Goal: Task Accomplishment & Management: Use online tool/utility

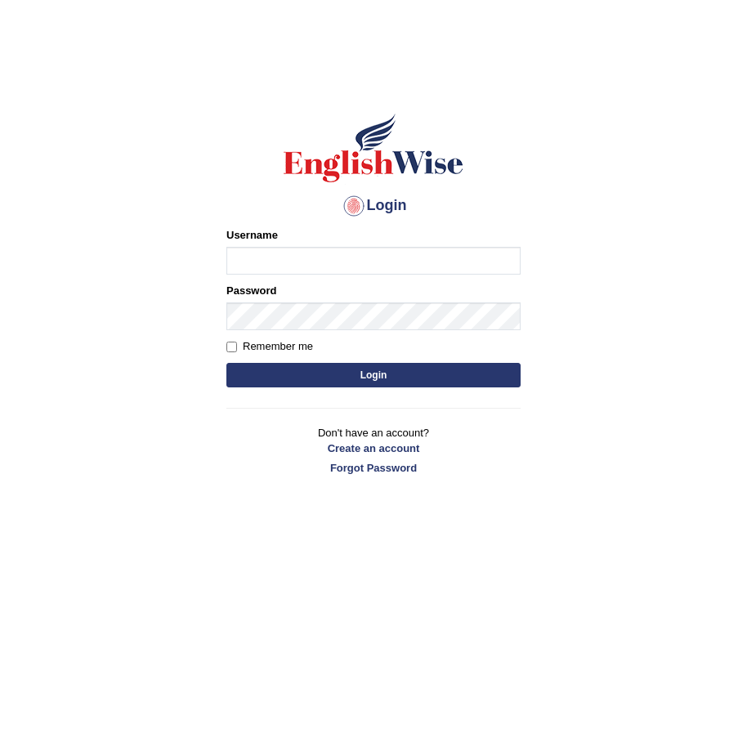
click at [399, 267] on input "Username" at bounding box center [374, 261] width 294 height 28
type input "Chinmaydp"
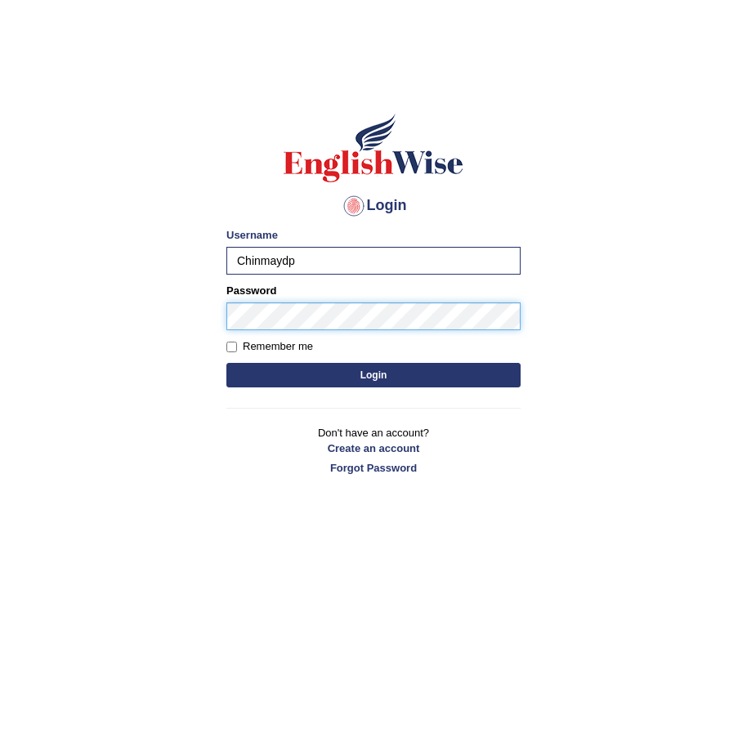
click at [227, 363] on button "Login" at bounding box center [374, 375] width 294 height 25
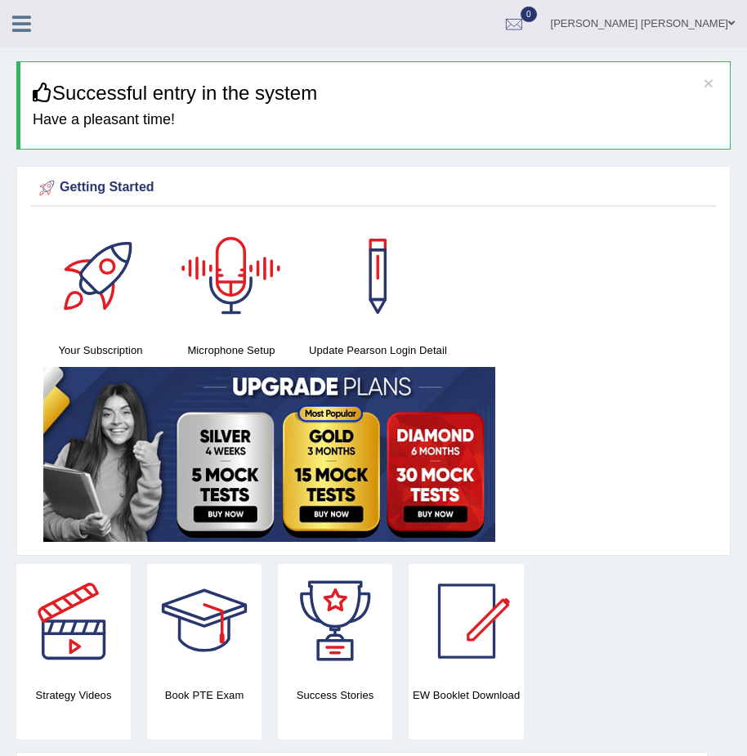
click at [204, 341] on div "Microphone Setup" at bounding box center [231, 289] width 114 height 140
click at [237, 295] on div at bounding box center [231, 276] width 114 height 114
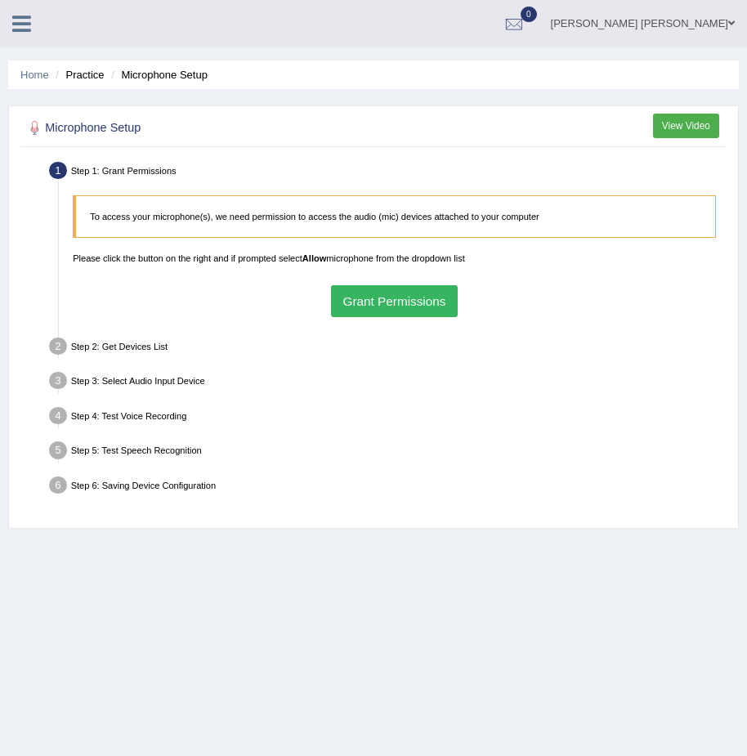
click at [410, 308] on button "Grant Permissions" at bounding box center [394, 301] width 127 height 32
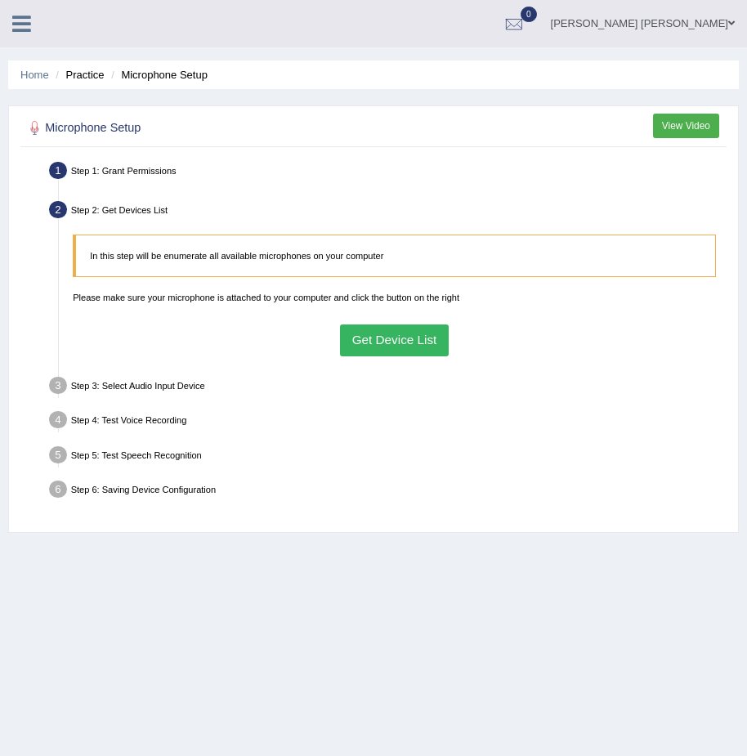
click at [397, 344] on button "Get Device List" at bounding box center [394, 341] width 109 height 32
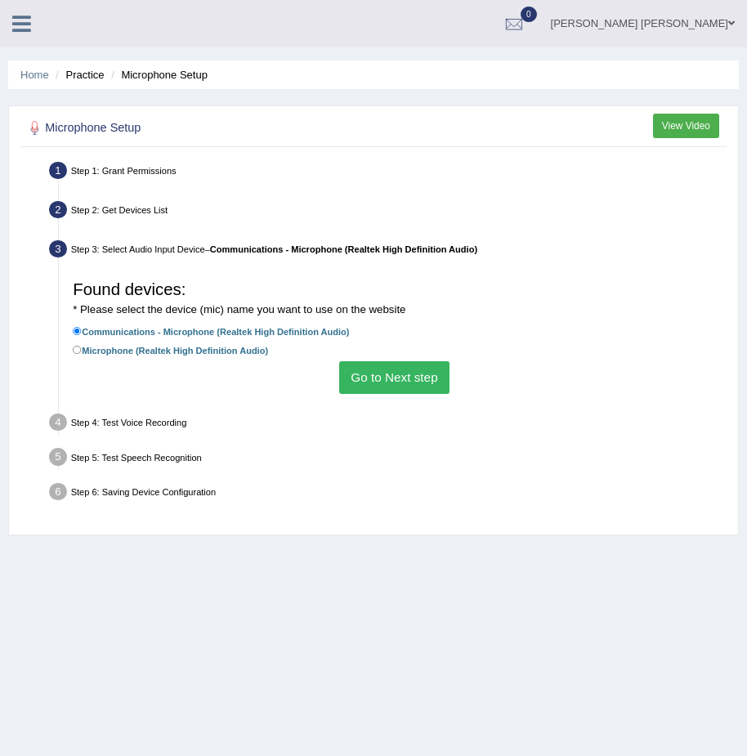
click at [389, 366] on button "Go to Next step" at bounding box center [394, 377] width 110 height 32
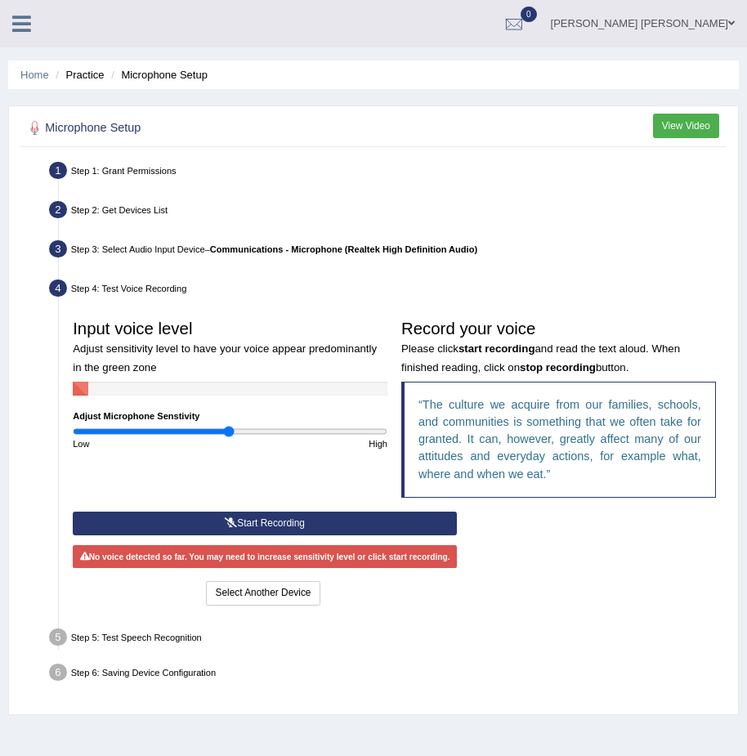
click at [281, 522] on button "Start Recording" at bounding box center [265, 524] width 384 height 24
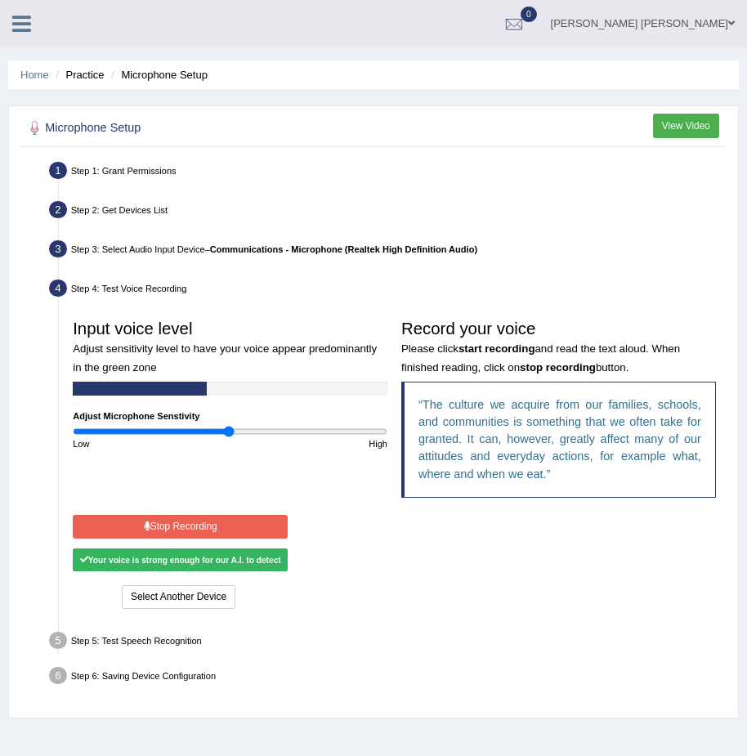
click at [264, 536] on button "Stop Recording" at bounding box center [180, 527] width 215 height 24
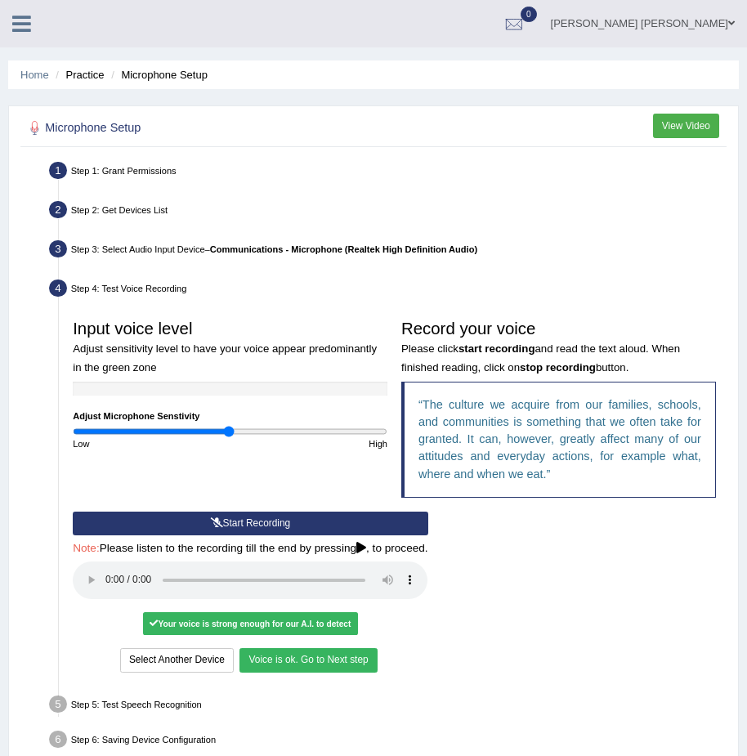
click at [327, 663] on button "Voice is ok. Go to Next step" at bounding box center [308, 661] width 137 height 24
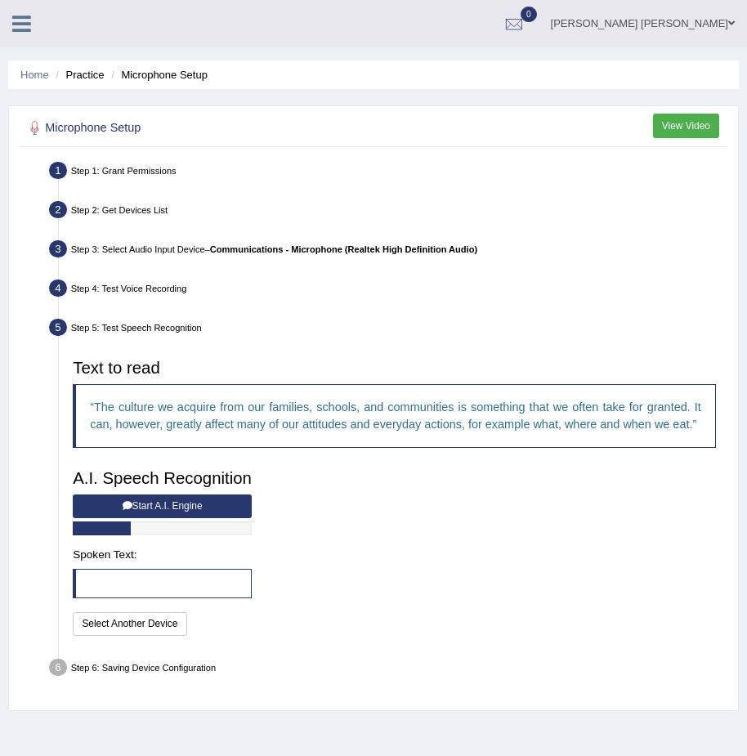
click at [141, 498] on button "Start A.I. Engine" at bounding box center [162, 507] width 179 height 24
click at [146, 505] on div "A.I. Speech Recognition Start A.I. Engine Stop A.I. Engine Note: Please listen …" at bounding box center [162, 550] width 193 height 177
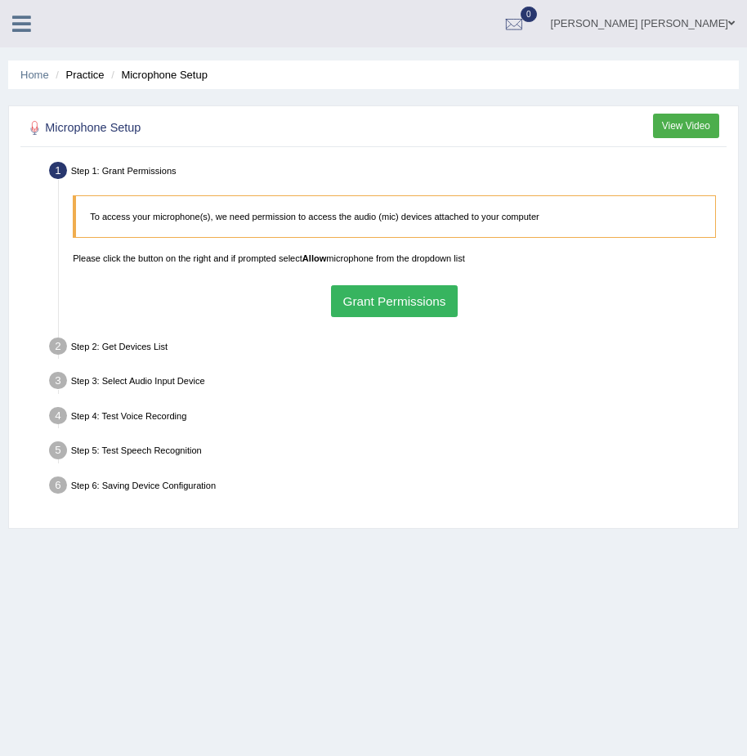
click at [363, 283] on div "To access your microphone(s), we need permission to access the audio (mic) devi…" at bounding box center [395, 256] width 658 height 137
click at [364, 294] on button "Grant Permissions" at bounding box center [394, 301] width 127 height 32
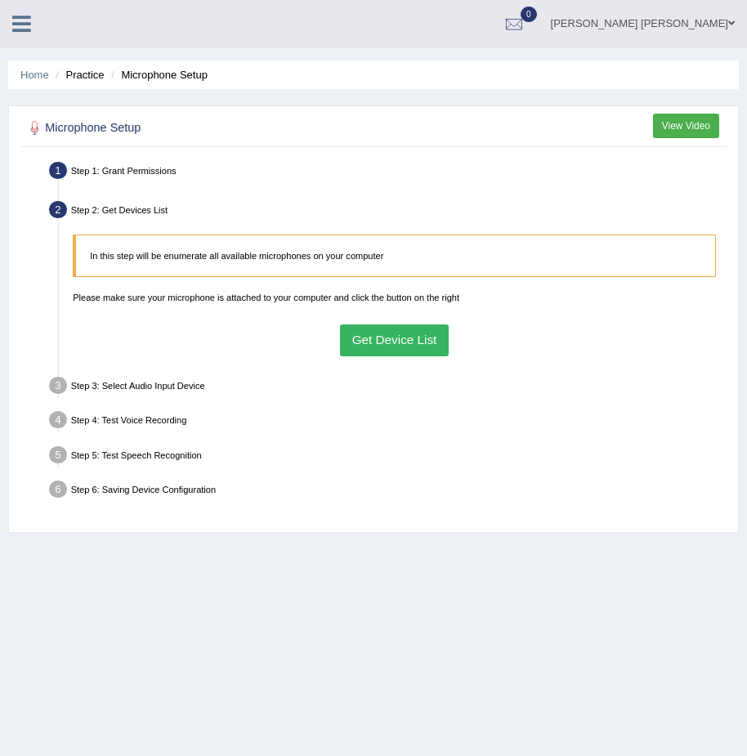
click at [364, 336] on button "Get Device List" at bounding box center [394, 341] width 109 height 32
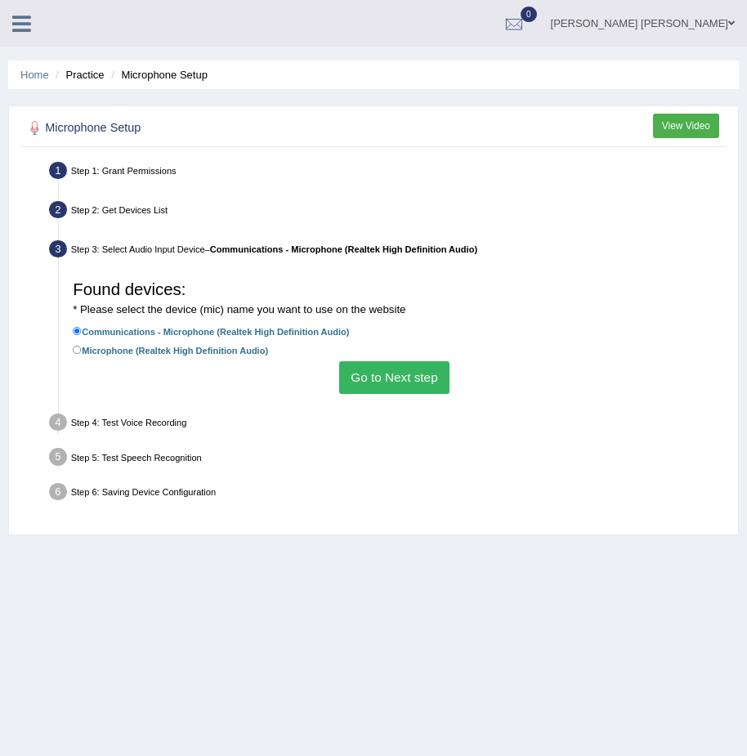
click at [369, 375] on button "Go to Next step" at bounding box center [394, 377] width 110 height 32
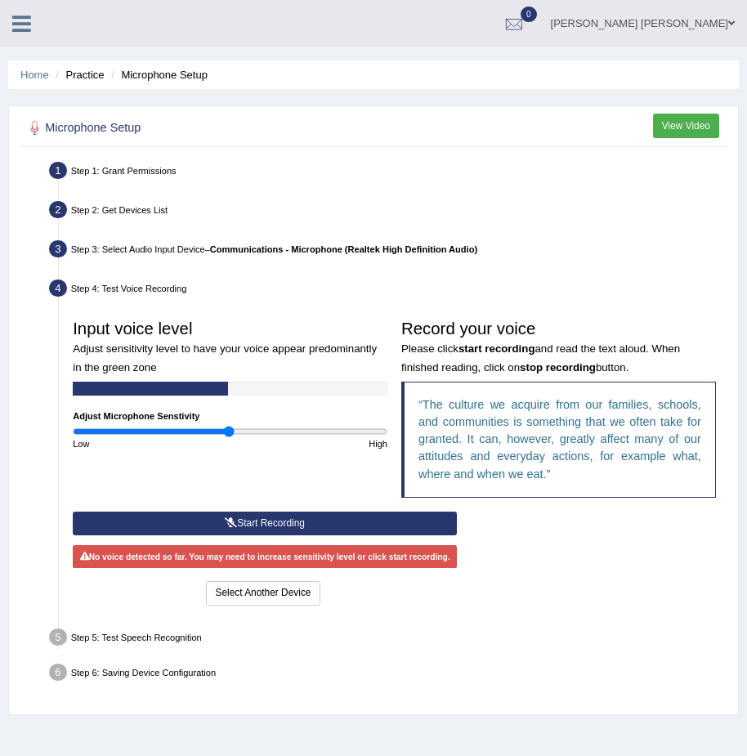
click at [311, 523] on button "Start Recording" at bounding box center [265, 524] width 384 height 24
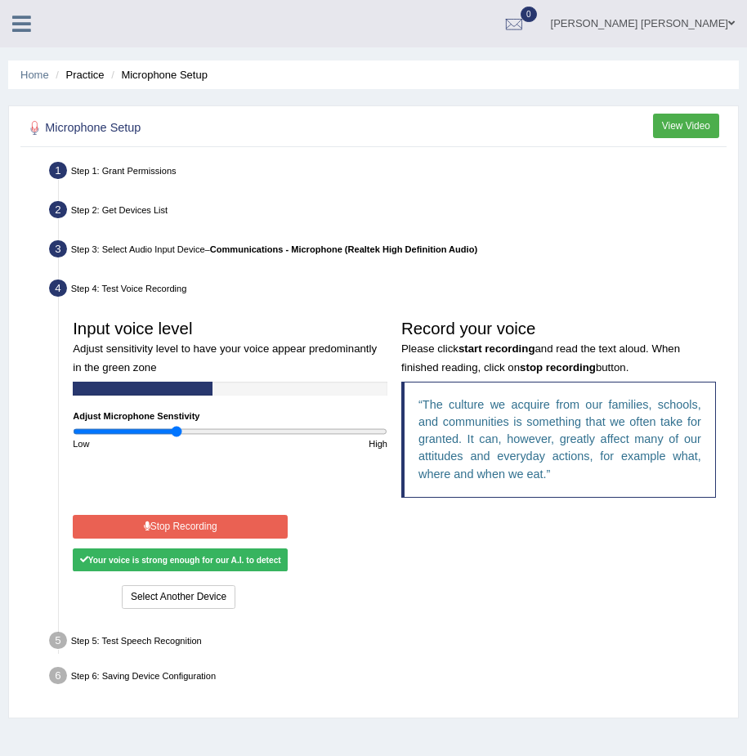
click at [177, 433] on input "range" at bounding box center [230, 431] width 315 height 11
click at [154, 523] on button "Stop Recording" at bounding box center [180, 527] width 215 height 24
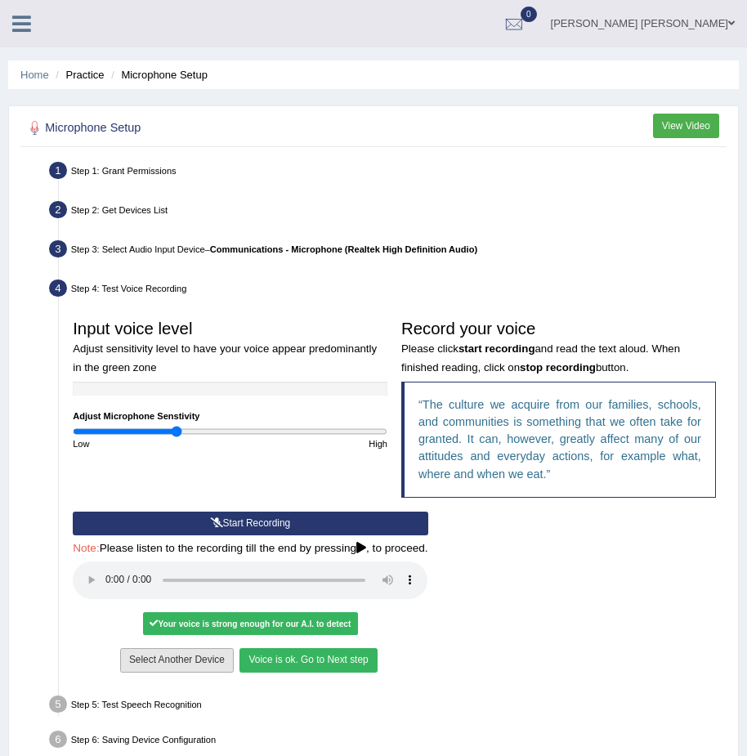
click at [211, 663] on button "Select Another Device" at bounding box center [177, 661] width 114 height 24
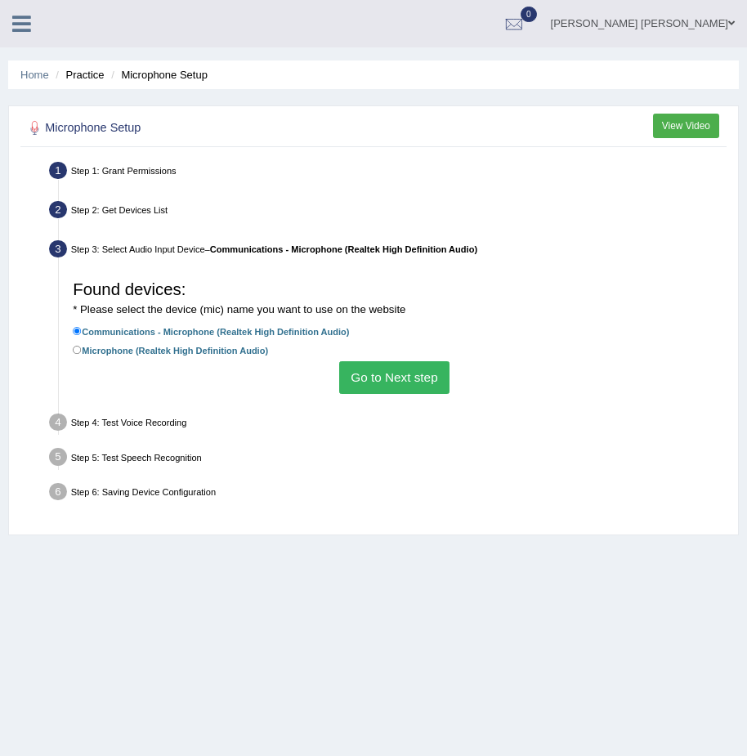
click at [366, 377] on button "Go to Next step" at bounding box center [394, 377] width 110 height 32
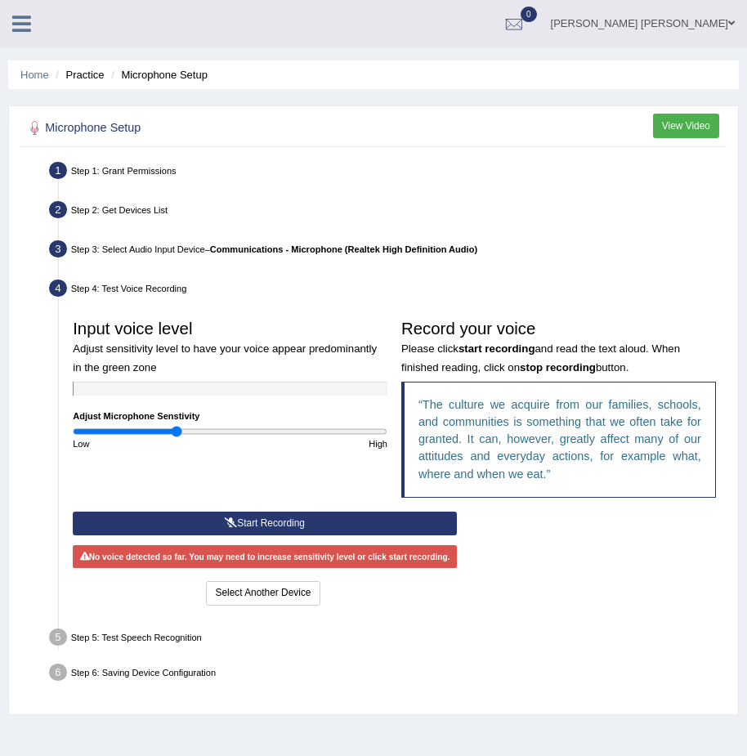
click at [324, 523] on button "Start Recording" at bounding box center [265, 524] width 384 height 24
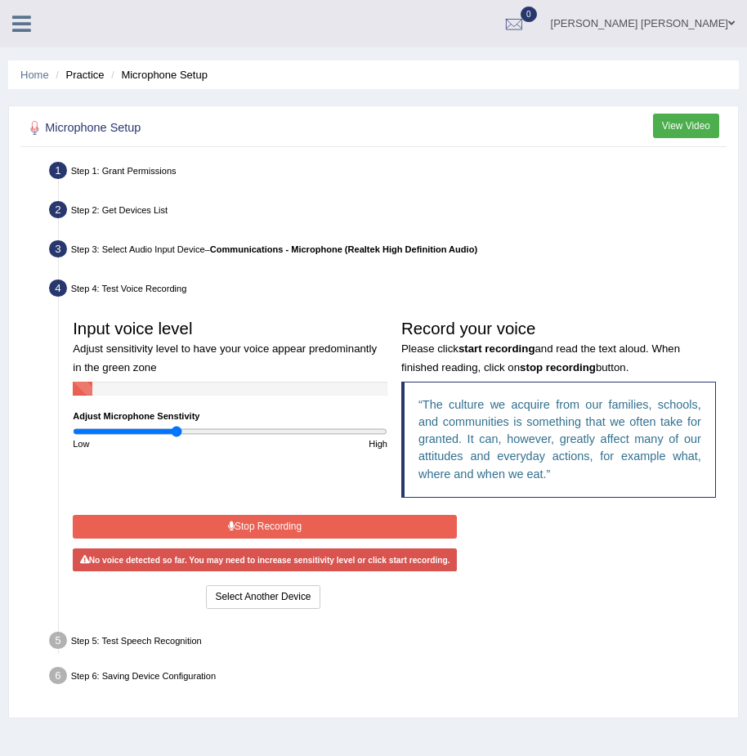
click at [272, 440] on div "High" at bounding box center [313, 444] width 164 height 13
type input "1.26"
click at [270, 432] on input "range" at bounding box center [230, 431] width 315 height 11
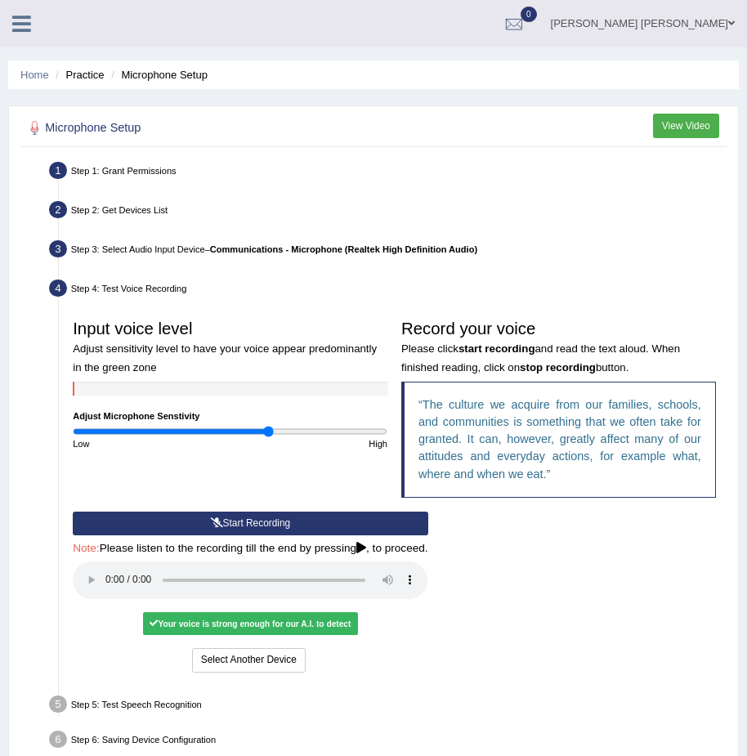
click at [338, 506] on div "Input voice level Adjust sensitivity level to have your voice appear predominan…" at bounding box center [395, 412] width 658 height 200
click at [312, 526] on button "Start Recording" at bounding box center [250, 524] width 355 height 24
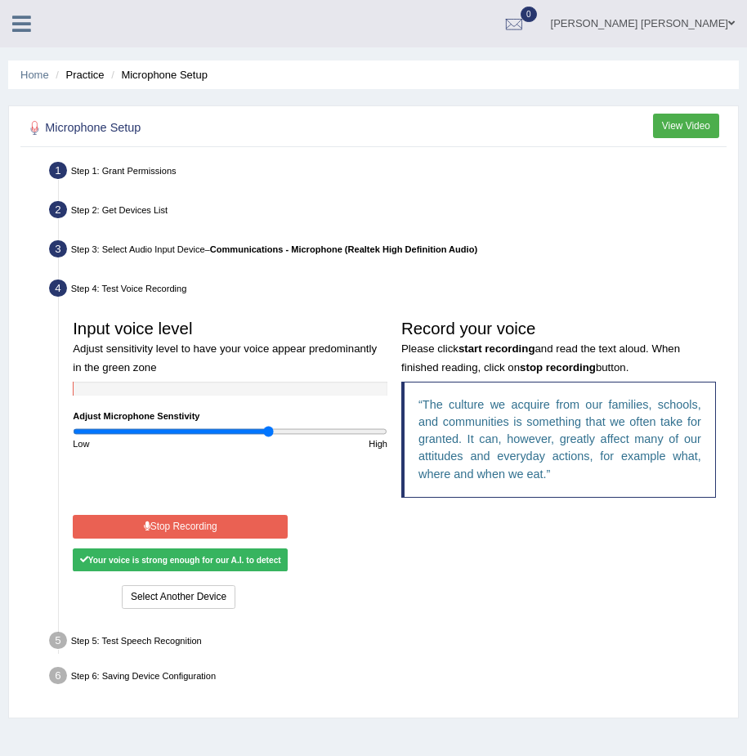
click at [193, 524] on button "Stop Recording" at bounding box center [180, 527] width 215 height 24
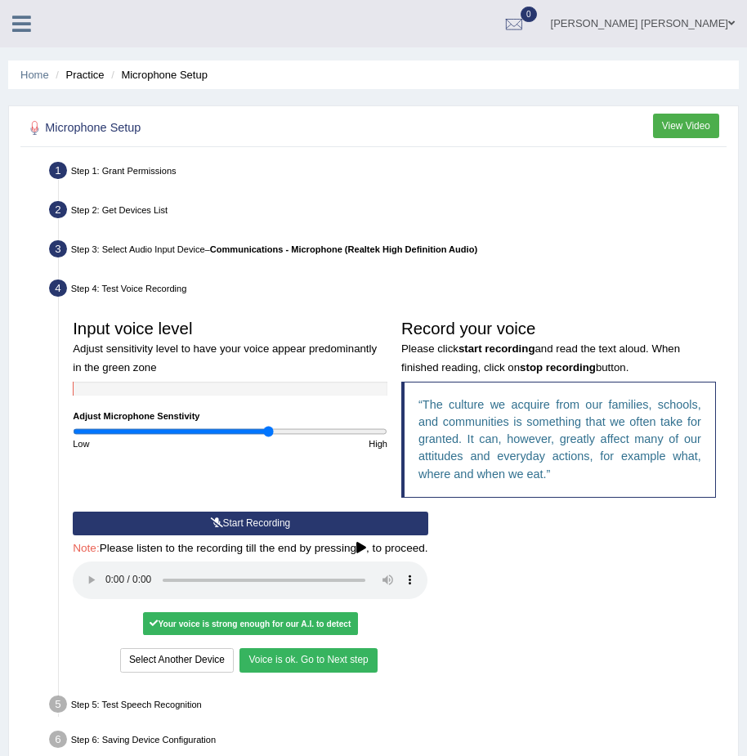
click at [323, 657] on button "Voice is ok. Go to Next step" at bounding box center [308, 661] width 137 height 24
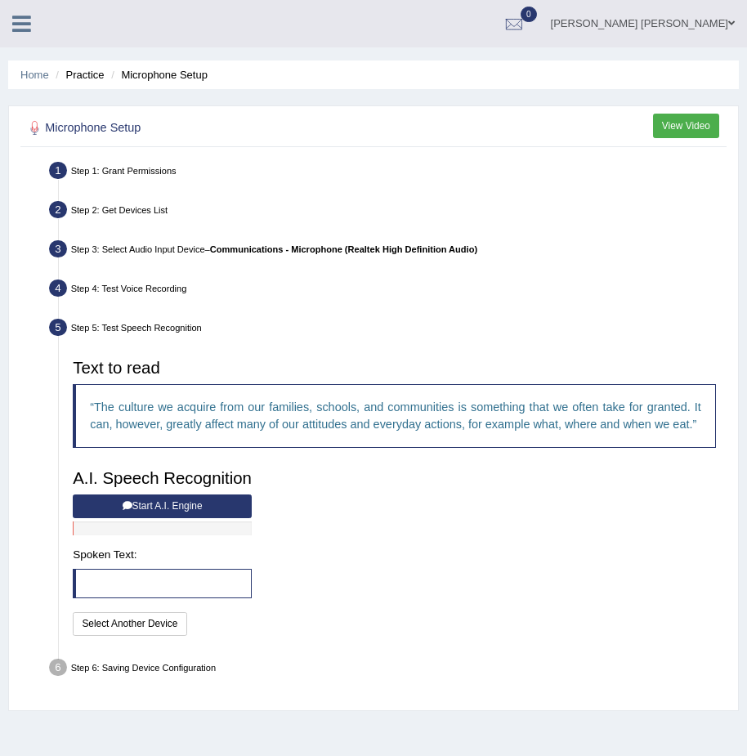
click at [222, 518] on button "Start A.I. Engine" at bounding box center [162, 507] width 179 height 24
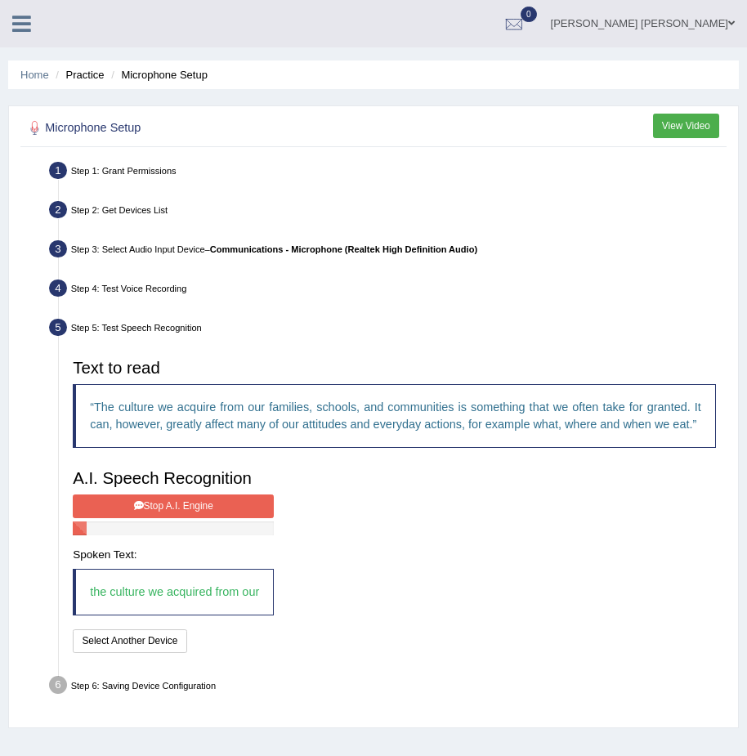
click at [222, 514] on button "Stop A.I. Engine" at bounding box center [173, 507] width 201 height 24
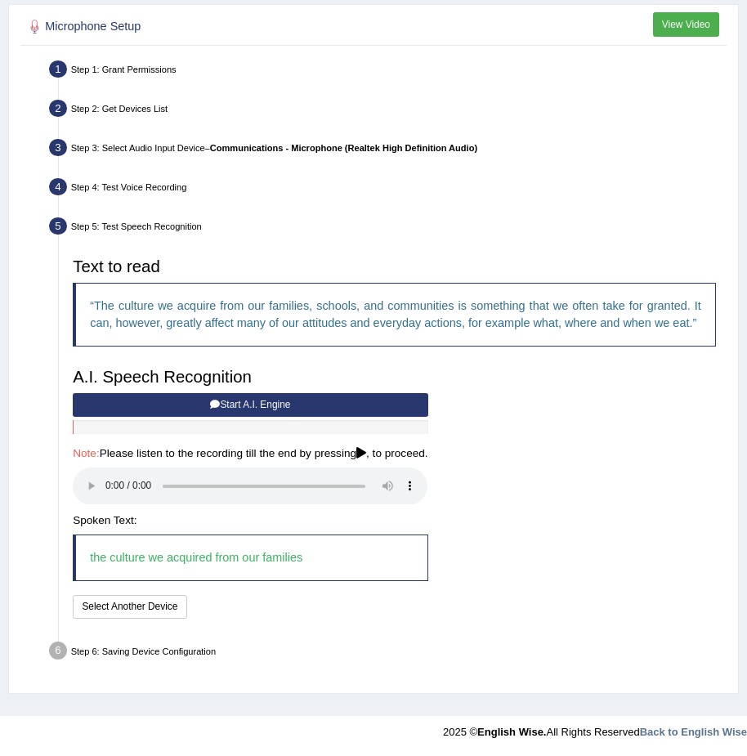
scroll to position [102, 0]
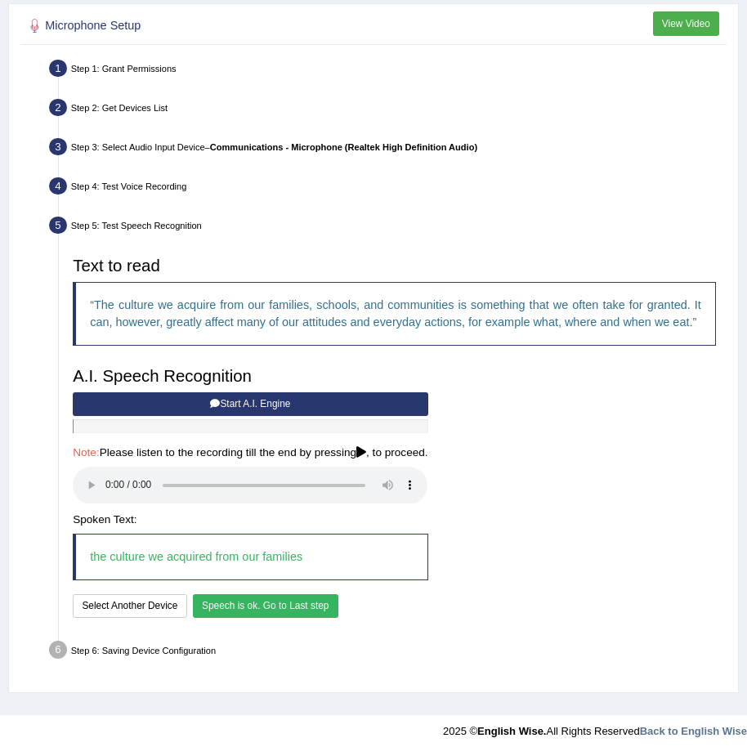
click at [219, 590] on div "A.I. Speech Recognition Start A.I. Engine Stop A.I. Engine Note: Please listen …" at bounding box center [250, 491] width 369 height 262
click at [219, 601] on button "Speech is ok. Go to Last step" at bounding box center [266, 607] width 146 height 24
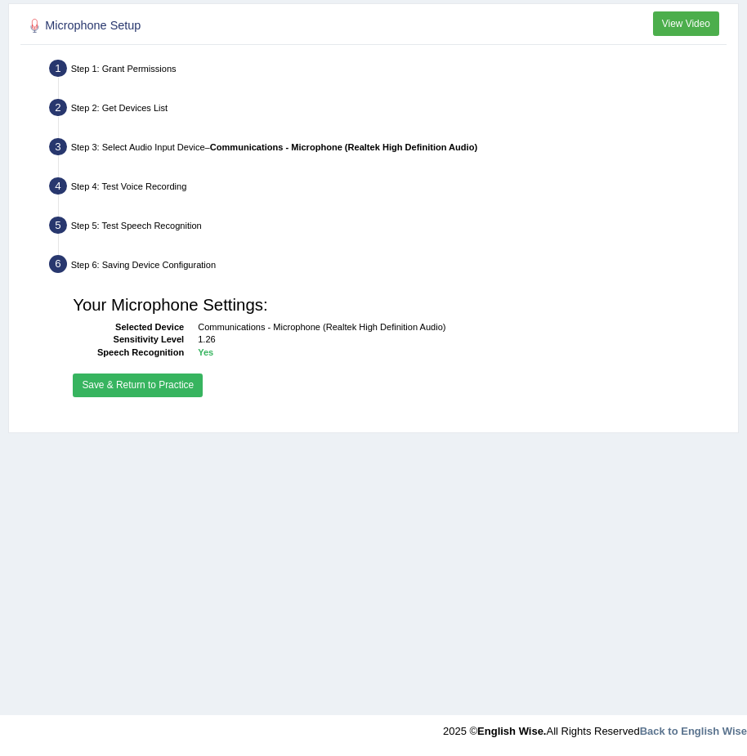
click at [182, 397] on button "Save & Return to Practice" at bounding box center [138, 386] width 130 height 24
